Goal: Task Accomplishment & Management: Manage account settings

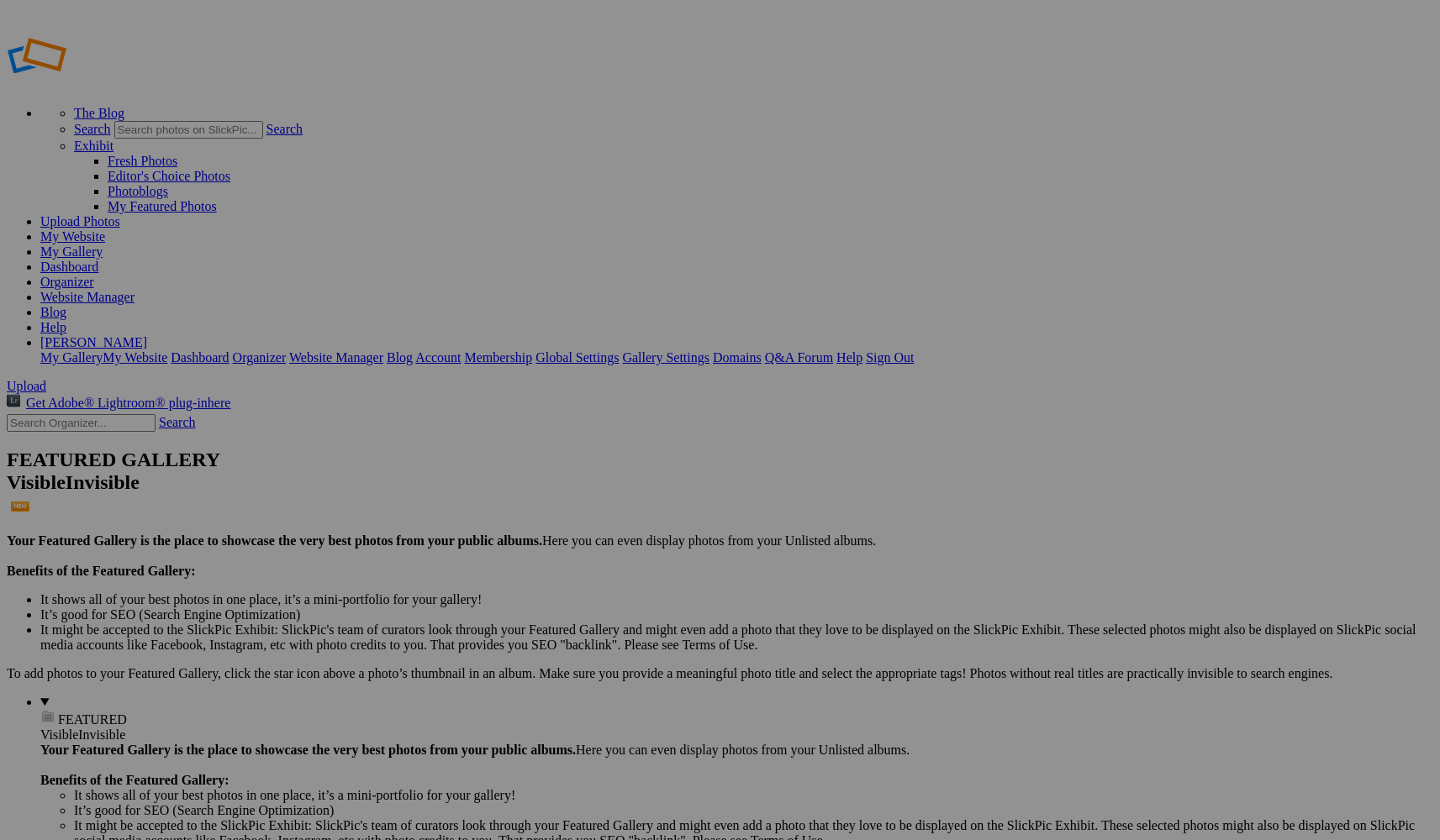
click at [609, 533] on span "Yes" at bounding box center [599, 530] width 20 height 14
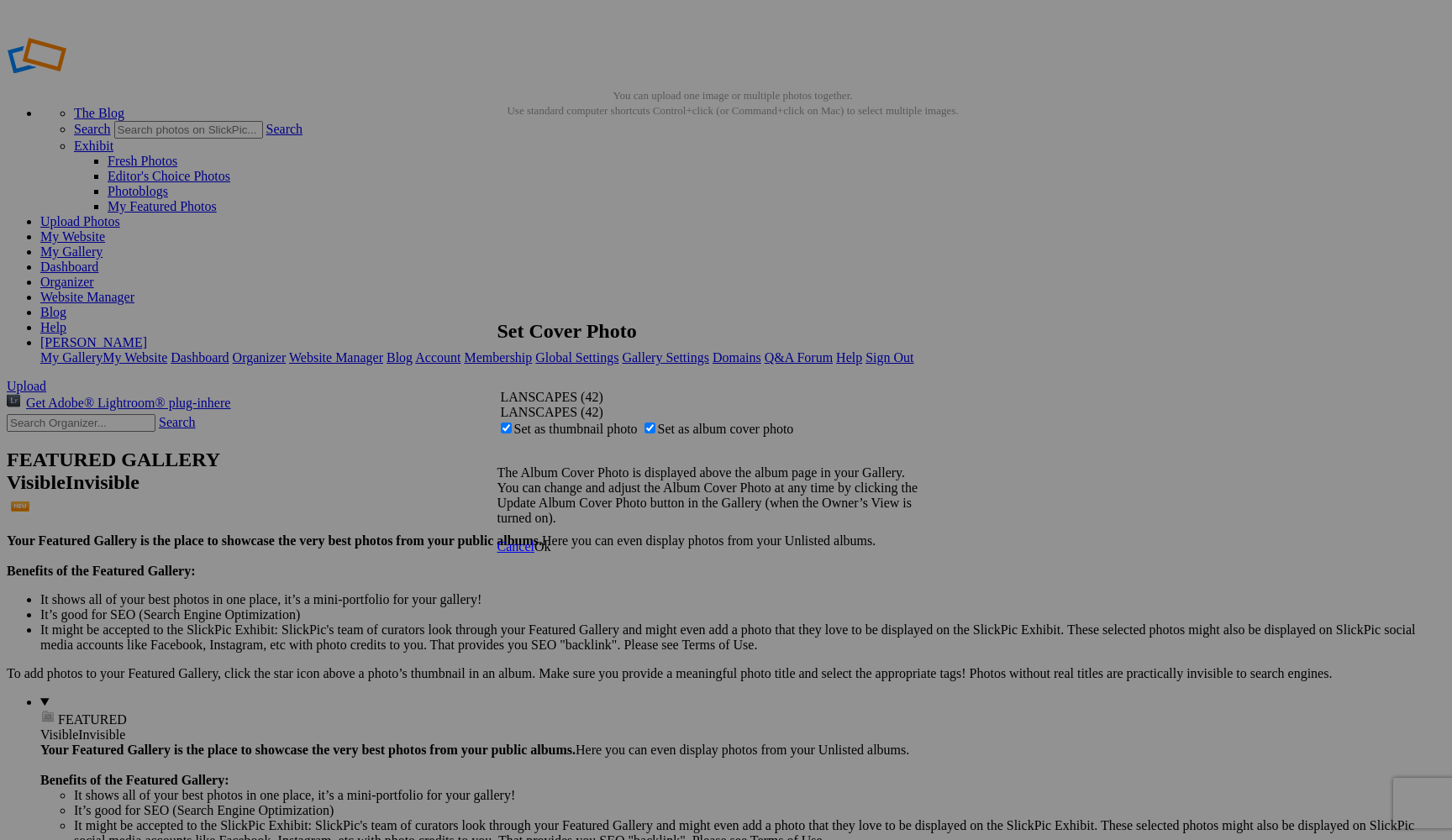
click at [551, 553] on span "Ok" at bounding box center [543, 546] width 17 height 14
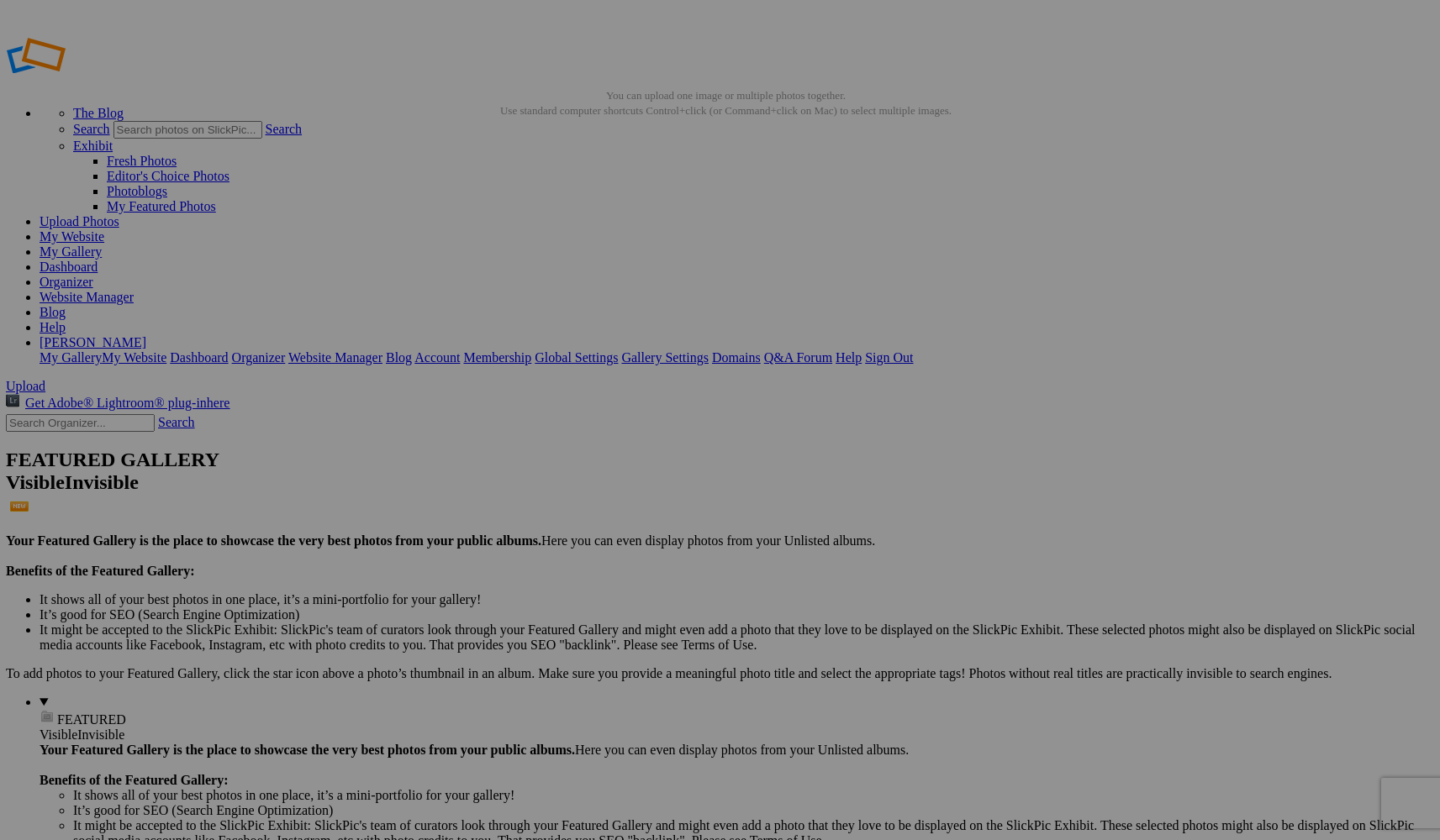
scroll to position [0, 1]
drag, startPoint x: 924, startPoint y: 481, endPoint x: 582, endPoint y: 185, distance: 452.3
